Goal: Task Accomplishment & Management: Manage account settings

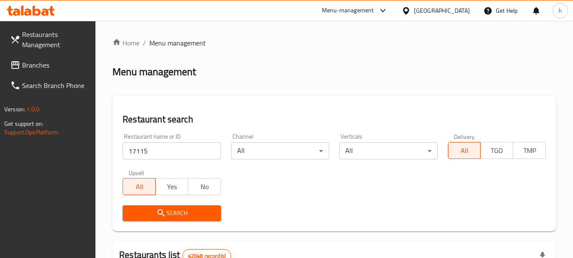
scroll to position [342, 0]
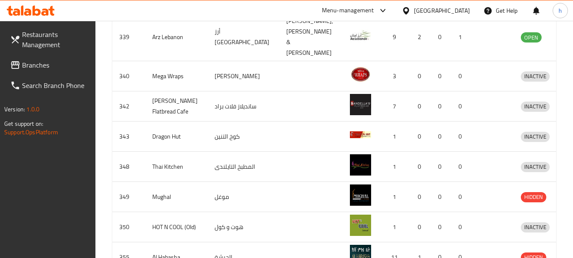
click at [468, 11] on div "[GEOGRAPHIC_DATA]" at bounding box center [442, 10] width 56 height 9
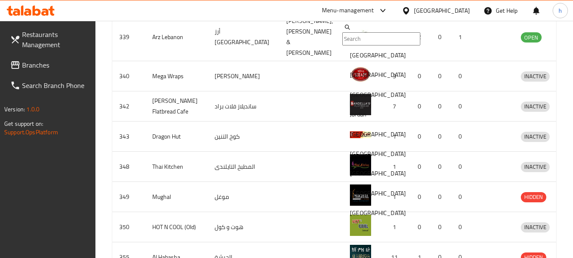
click at [359, 60] on div "Bahrain" at bounding box center [378, 54] width 56 height 9
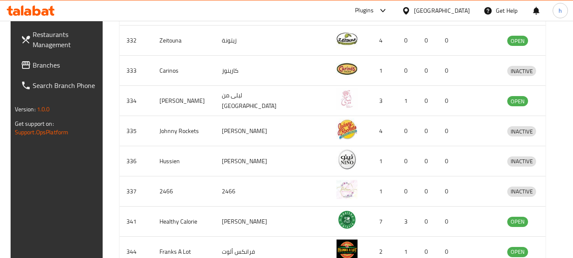
scroll to position [258, 0]
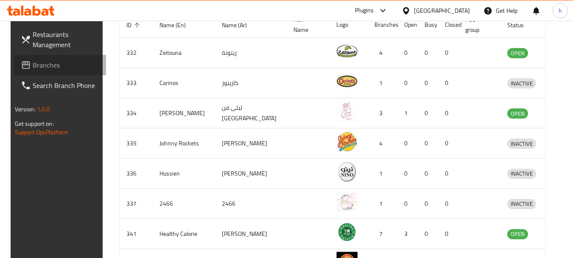
click at [33, 70] on span "Branches" at bounding box center [66, 65] width 67 height 10
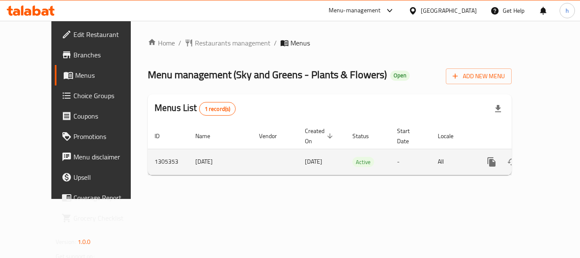
click at [542, 151] on link "enhanced table" at bounding box center [552, 161] width 20 height 20
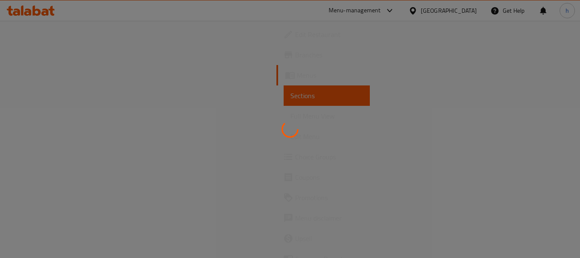
click at [137, 56] on div at bounding box center [290, 129] width 580 height 258
click at [53, 29] on div at bounding box center [290, 129] width 580 height 258
click at [96, 60] on div at bounding box center [290, 129] width 580 height 258
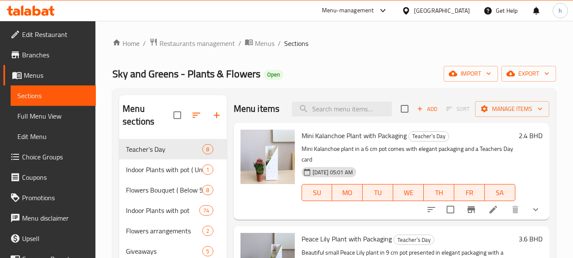
click at [50, 52] on span "Branches" at bounding box center [55, 55] width 67 height 10
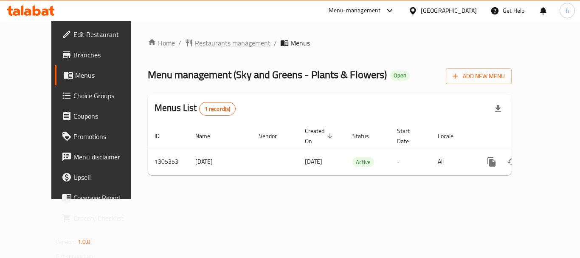
click at [221, 43] on span "Restaurants management" at bounding box center [233, 43] width 76 height 10
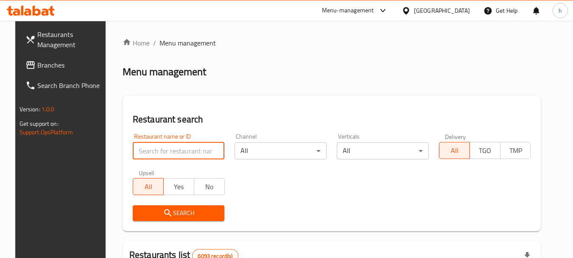
click at [165, 153] on input "search" at bounding box center [179, 150] width 92 height 17
paste input "703662"
type input "703662"
click at [210, 210] on span "Search" at bounding box center [179, 213] width 79 height 11
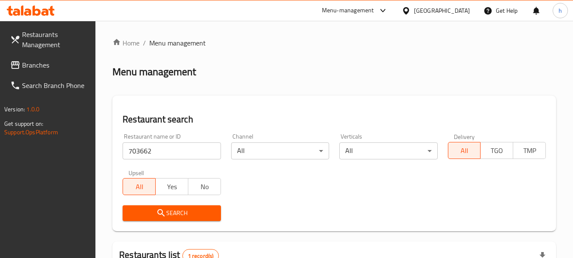
click at [207, 208] on span "Search" at bounding box center [171, 213] width 84 height 11
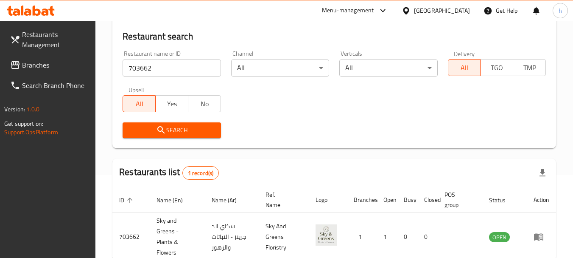
scroll to position [132, 0]
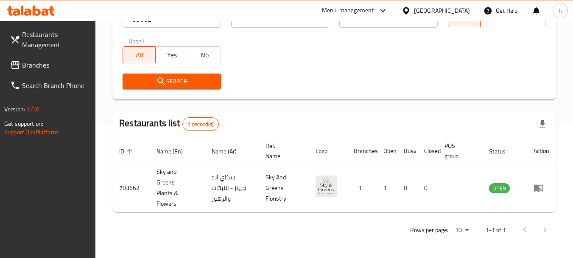
click at [460, 11] on div "Bahrain" at bounding box center [442, 10] width 56 height 9
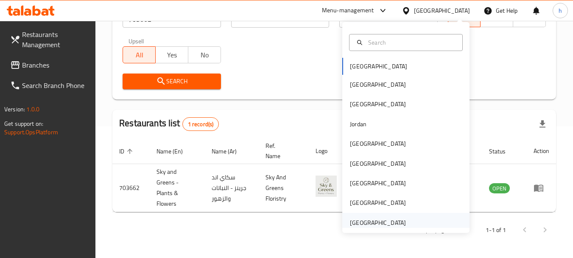
click at [378, 218] on div "[GEOGRAPHIC_DATA]" at bounding box center [378, 222] width 56 height 9
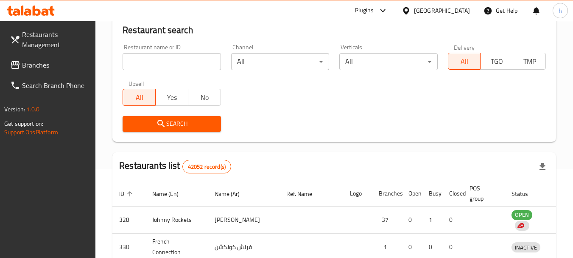
scroll to position [132, 0]
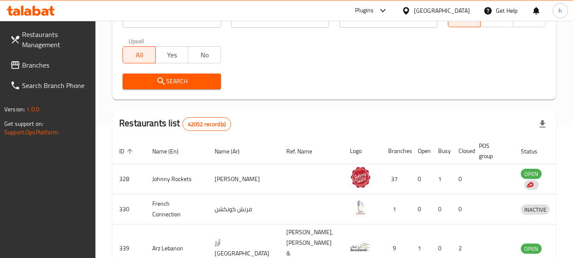
click at [435, 9] on div "[GEOGRAPHIC_DATA]" at bounding box center [442, 10] width 56 height 9
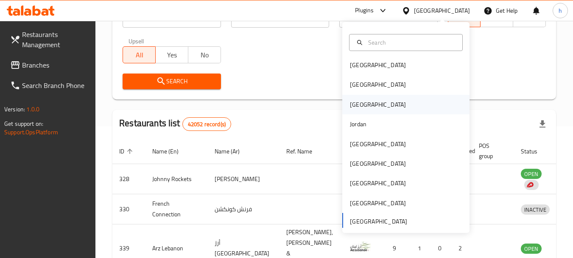
scroll to position [5, 0]
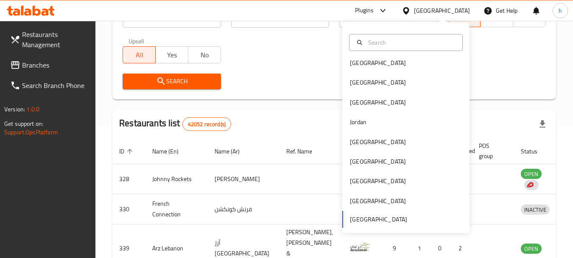
click at [278, 51] on div "Restaurant name or ID Restaurant name or ID Channel All ​ Verticals All ​ Deliv…" at bounding box center [335, 46] width 434 height 98
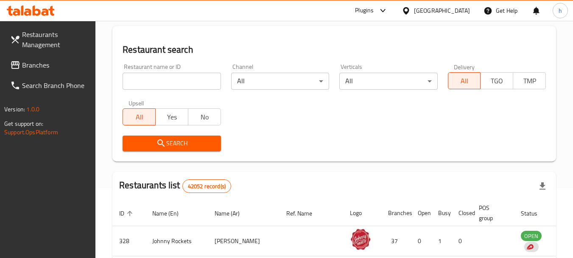
scroll to position [4, 0]
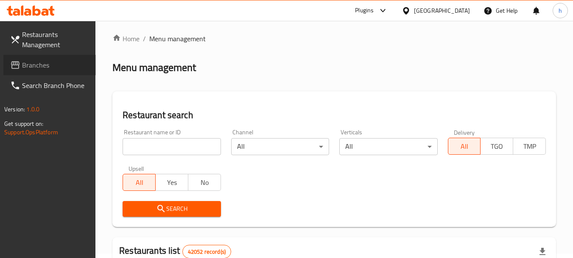
click at [54, 63] on span "Branches" at bounding box center [55, 65] width 67 height 10
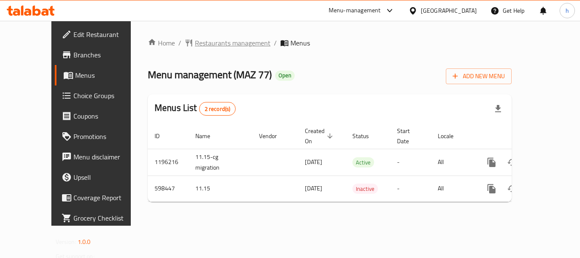
click at [195, 39] on span "Restaurants management" at bounding box center [233, 43] width 76 height 10
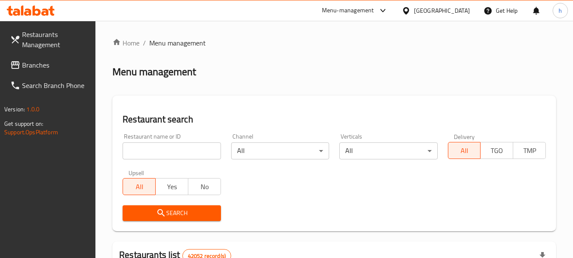
click at [168, 149] on input "search" at bounding box center [172, 150] width 98 height 17
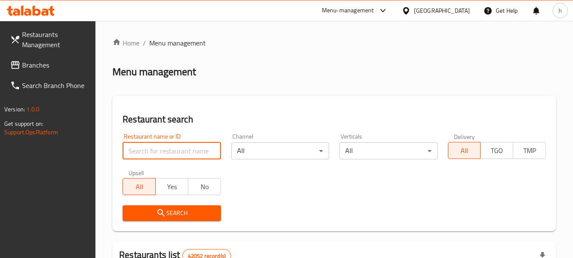
paste input "637594"
type input "637594"
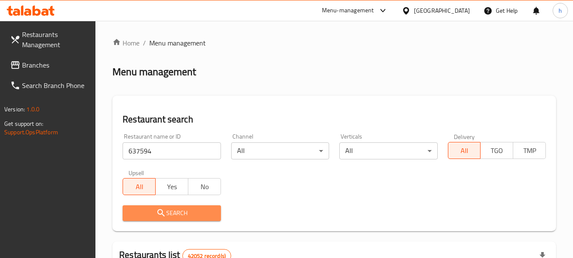
click at [152, 209] on span "Search" at bounding box center [171, 213] width 84 height 11
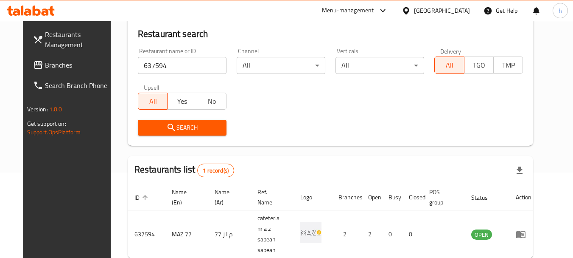
scroll to position [71, 0]
